Goal: Transaction & Acquisition: Download file/media

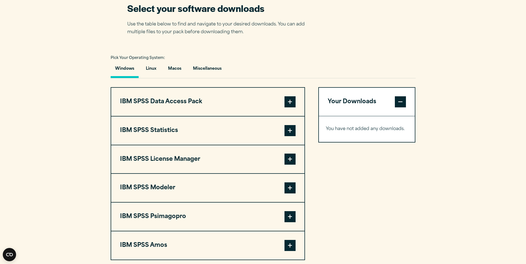
scroll to position [360, 0]
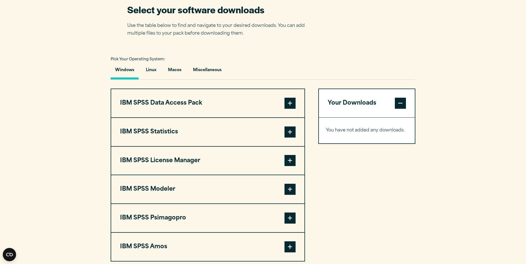
click at [403, 105] on span at bounding box center [400, 103] width 11 height 11
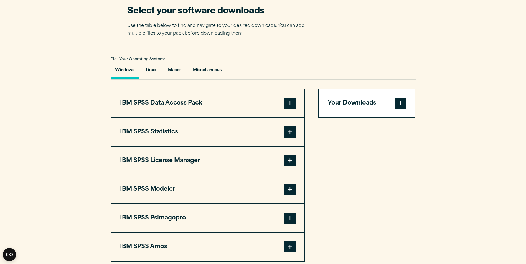
click at [403, 104] on span at bounding box center [400, 103] width 11 height 11
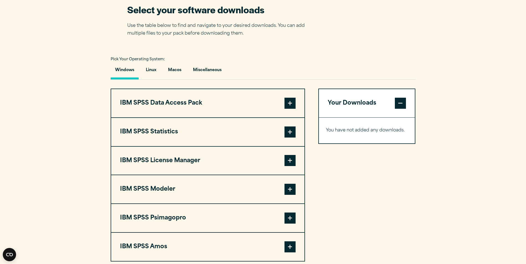
click at [290, 133] on span at bounding box center [289, 132] width 11 height 11
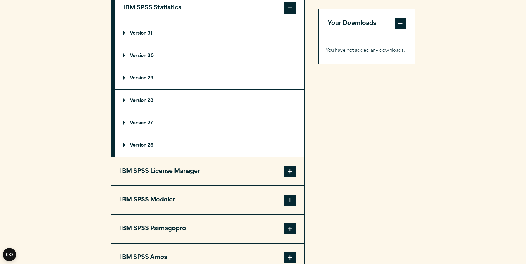
scroll to position [416, 0]
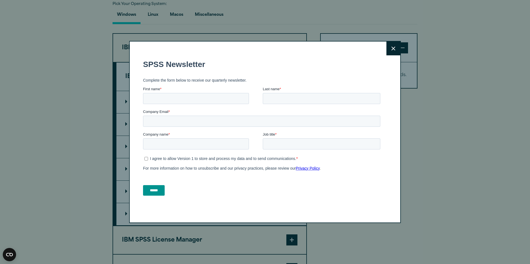
click at [393, 49] on button "Close" at bounding box center [393, 49] width 14 height 14
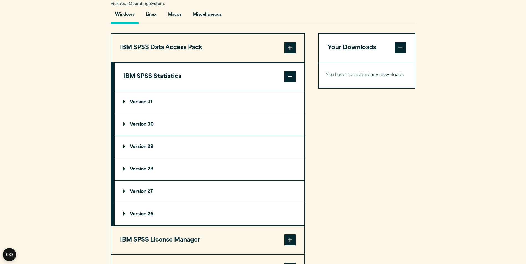
click at [145, 168] on p "Version 28" at bounding box center [138, 169] width 30 height 4
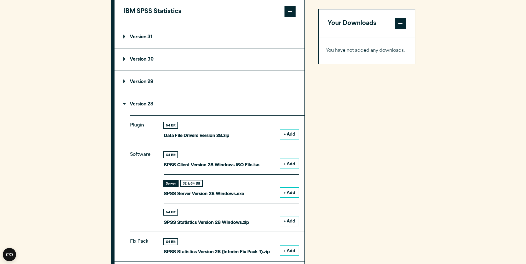
scroll to position [499, 0]
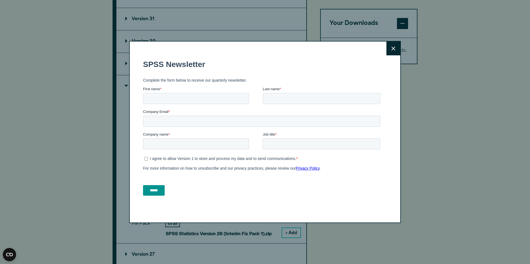
click at [116, 75] on summary "Version 28" at bounding box center [211, 86] width 190 height 22
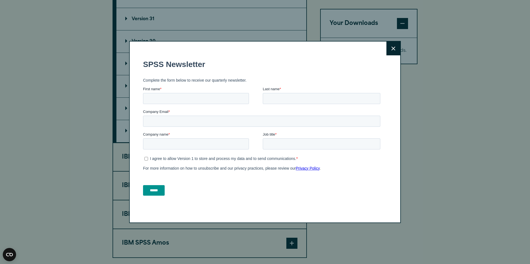
click at [388, 50] on button "Close" at bounding box center [393, 49] width 14 height 14
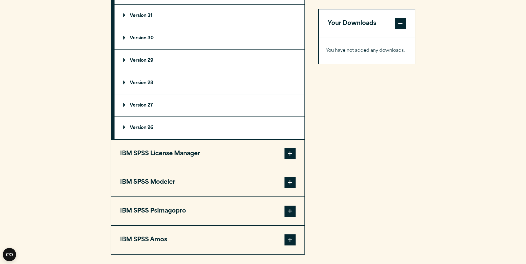
scroll to position [471, 0]
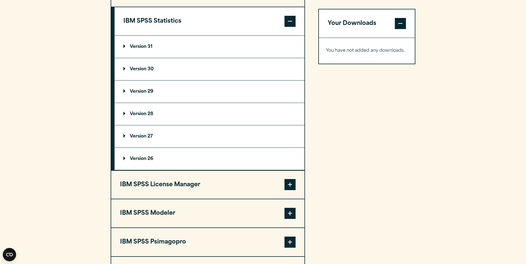
click at [145, 114] on p "Version 28" at bounding box center [138, 114] width 30 height 4
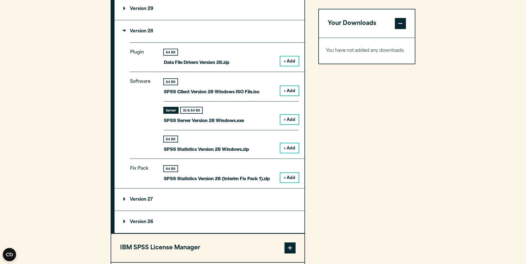
scroll to position [554, 0]
click at [285, 120] on button "+ Add" at bounding box center [289, 119] width 18 height 9
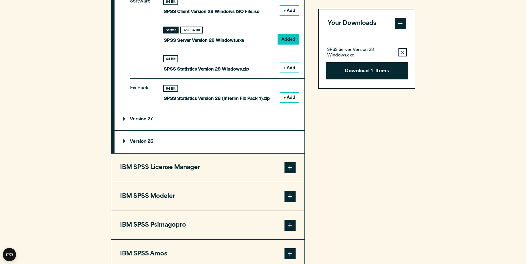
scroll to position [582, 0]
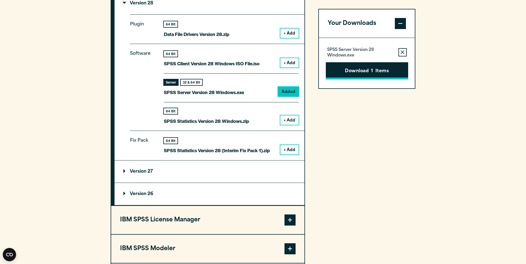
click at [354, 71] on button "Download 1 Items" at bounding box center [367, 70] width 82 height 17
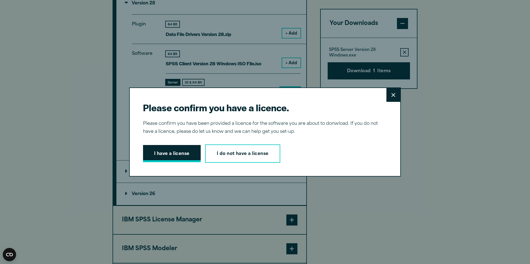
click at [178, 154] on button "I have a license" at bounding box center [172, 153] width 58 height 17
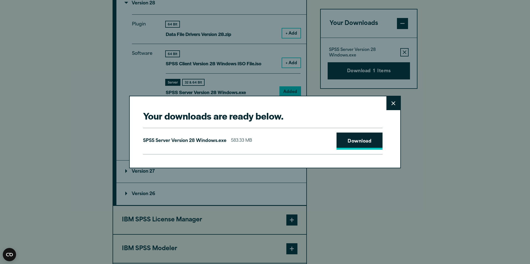
click at [345, 140] on link "Download" at bounding box center [359, 141] width 46 height 17
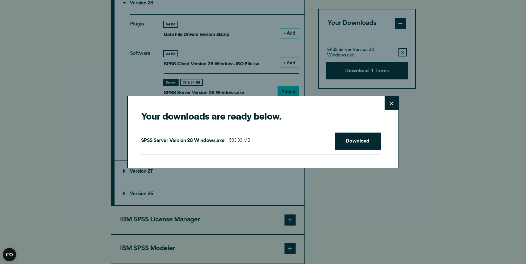
click at [438, 129] on div "Your downloads are ready below. Close SPSS Server Version 28 Windows.exe 583.33…" at bounding box center [263, 132] width 526 height 264
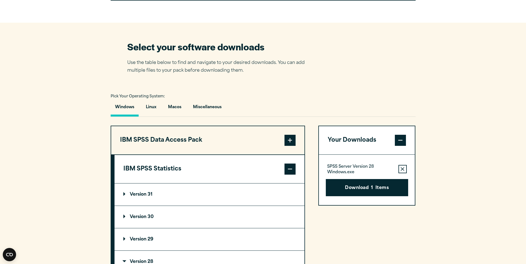
scroll to position [305, 0]
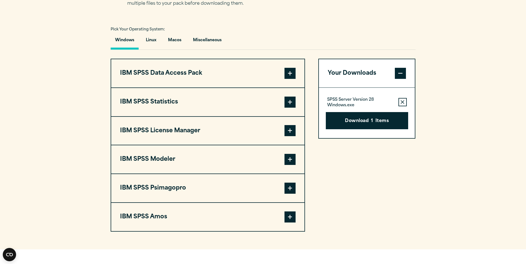
scroll to position [388, 0]
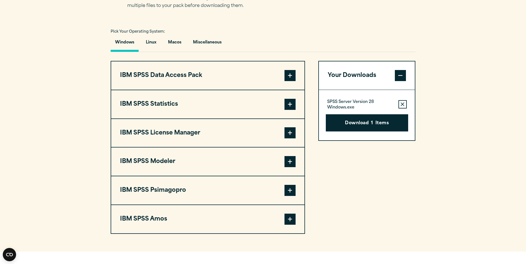
click at [187, 107] on button "IBM SPSS Statistics" at bounding box center [207, 104] width 193 height 28
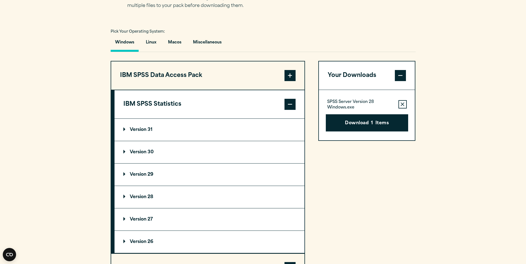
click at [168, 196] on summary "Version 28" at bounding box center [209, 197] width 190 height 22
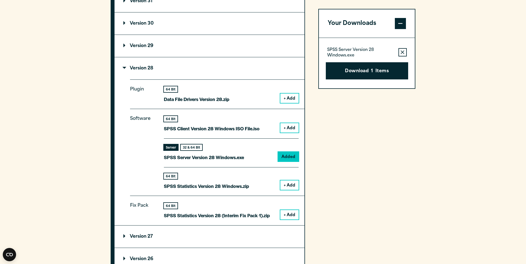
scroll to position [526, 0]
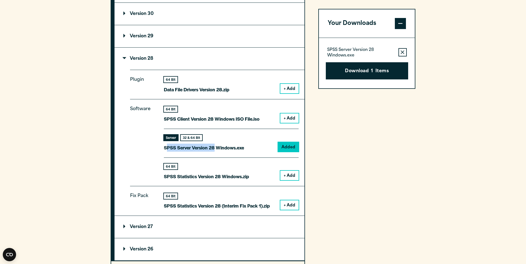
drag, startPoint x: 214, startPoint y: 147, endPoint x: 168, endPoint y: 147, distance: 46.8
click at [168, 147] on p "SPSS Server Version 28 Windows.exe" at bounding box center [204, 148] width 80 height 8
drag, startPoint x: 168, startPoint y: 147, endPoint x: 197, endPoint y: 99, distance: 56.4
click at [197, 99] on div "Software 64 Bit SPSS Client Version 28 Windows ISO File.iso + Add Server 32 & 6…" at bounding box center [217, 142] width 174 height 87
drag, startPoint x: 168, startPoint y: 119, endPoint x: 237, endPoint y: 120, distance: 69.0
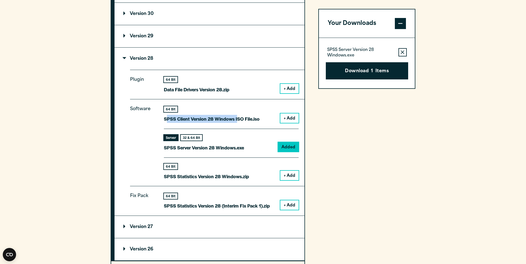
click at [237, 120] on p "SPSS Client Version 28 Windows ISO File.iso" at bounding box center [212, 119] width 96 height 8
drag, startPoint x: 237, startPoint y: 120, endPoint x: 292, endPoint y: 119, distance: 54.9
click at [292, 119] on button "+ Add" at bounding box center [289, 118] width 18 height 9
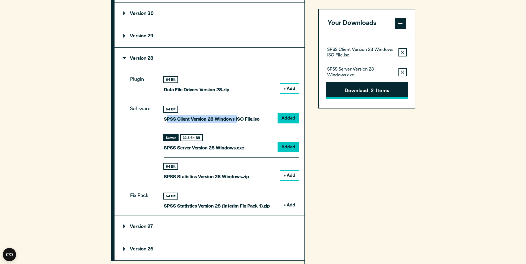
click at [370, 90] on button "Download 2 Items" at bounding box center [367, 90] width 82 height 17
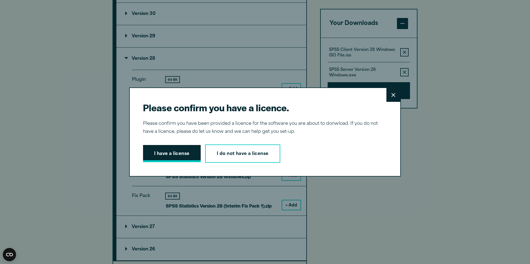
click at [175, 155] on button "I have a license" at bounding box center [172, 153] width 58 height 17
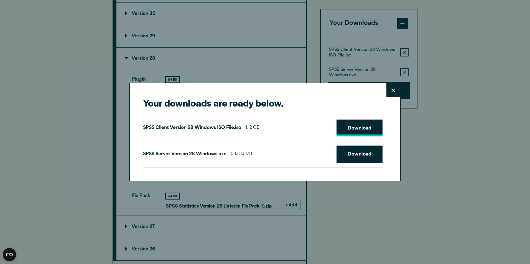
click at [352, 127] on link "Download" at bounding box center [359, 128] width 46 height 17
click at [392, 91] on icon at bounding box center [393, 90] width 4 height 4
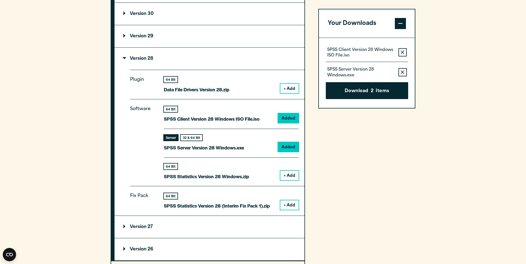
click at [246, 158] on div "64 Bit SPSS Statistics Version 28 Windows.zip + Add" at bounding box center [231, 169] width 135 height 23
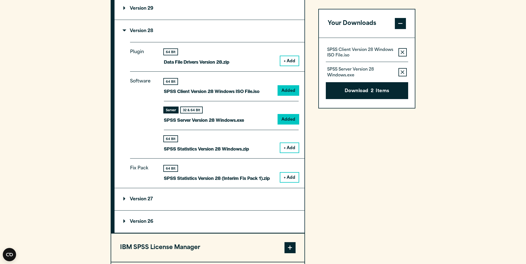
click at [128, 200] on p "Version 27" at bounding box center [137, 199] width 29 height 4
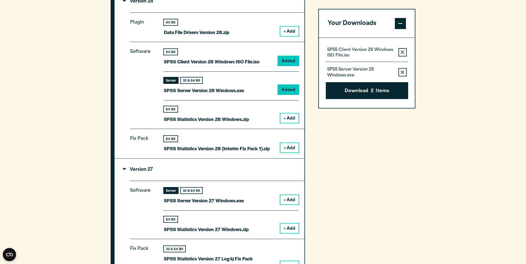
scroll to position [582, 0]
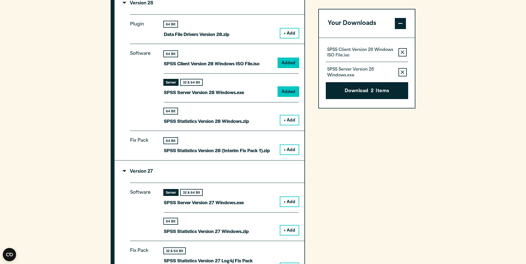
click at [290, 121] on button "+ Add" at bounding box center [289, 120] width 18 height 9
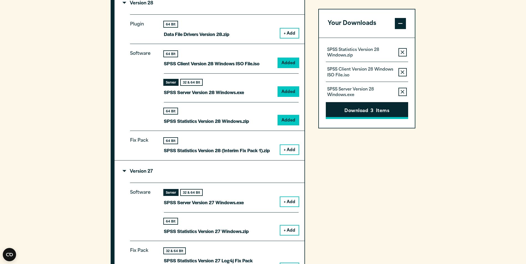
click at [349, 110] on button "Download 3 Items" at bounding box center [367, 110] width 82 height 17
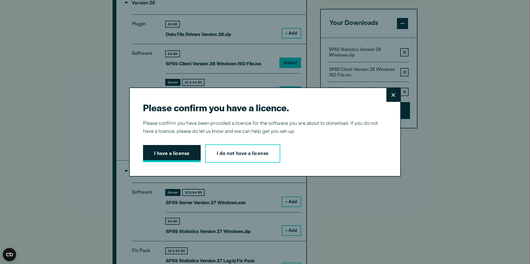
click at [184, 152] on button "I have a license" at bounding box center [172, 153] width 58 height 17
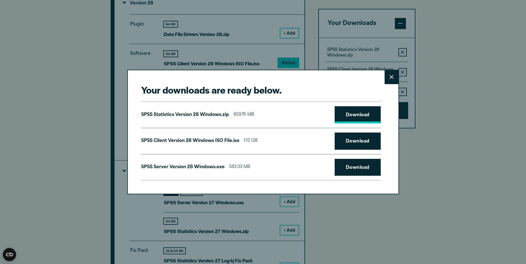
click at [353, 114] on link "Download" at bounding box center [357, 114] width 46 height 17
click at [391, 78] on icon at bounding box center [391, 77] width 4 height 4
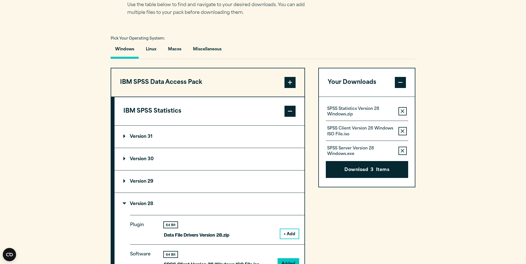
scroll to position [471, 0]
